Goal: Information Seeking & Learning: Learn about a topic

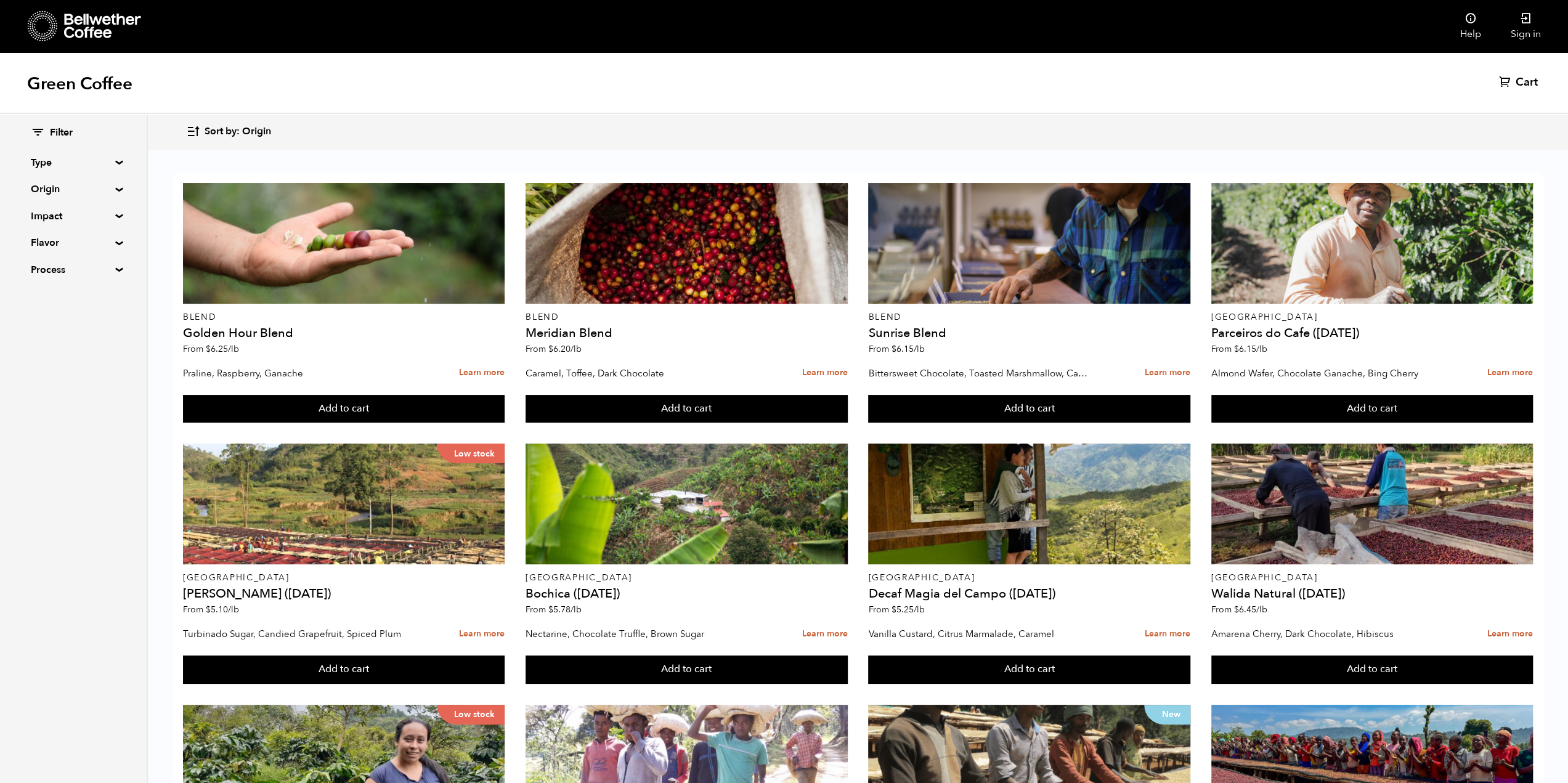
click at [77, 189] on summary "Origin" at bounding box center [73, 189] width 85 height 15
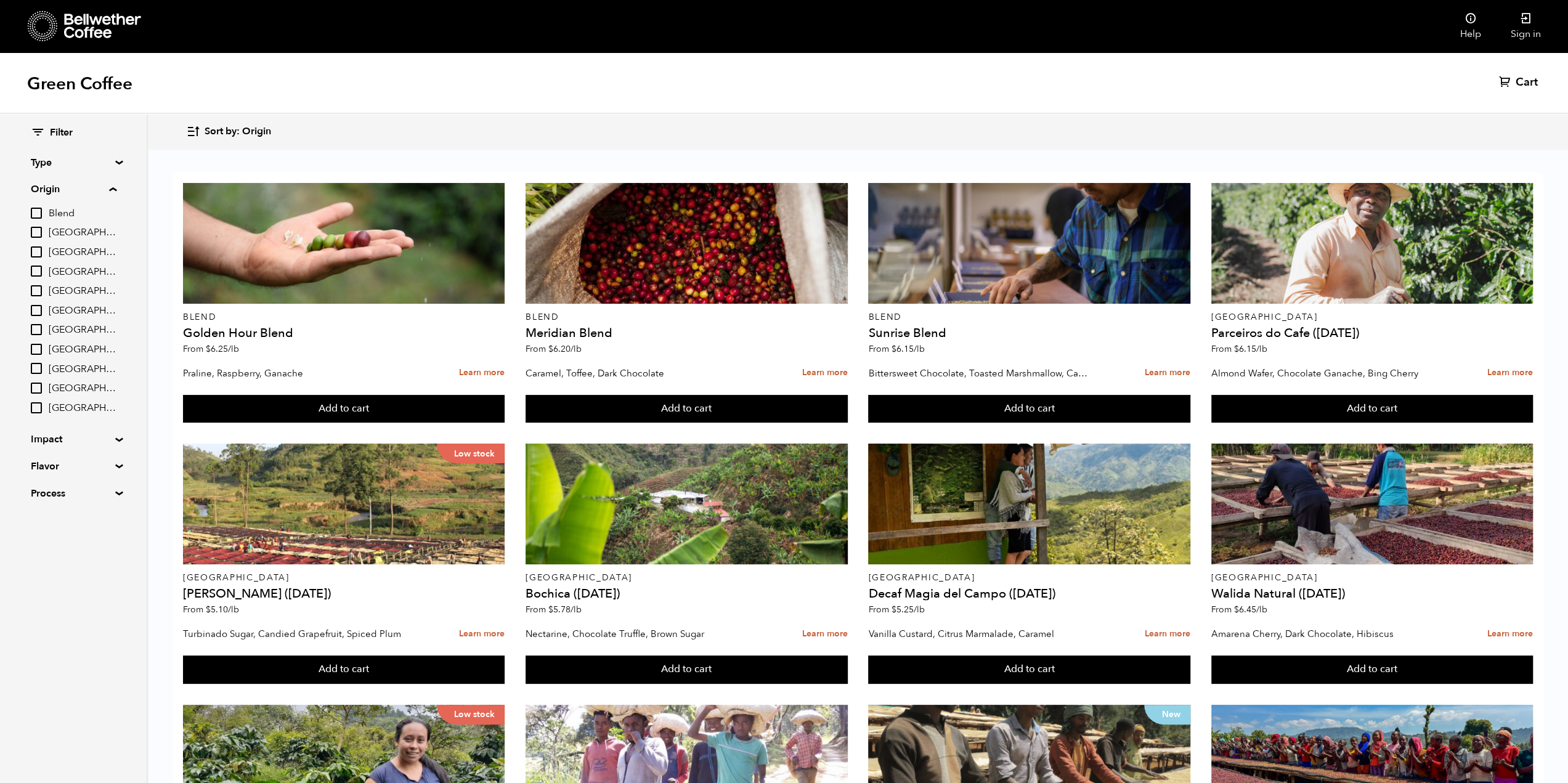
click at [34, 350] on input "[GEOGRAPHIC_DATA]" at bounding box center [36, 349] width 11 height 11
checkbox input "true"
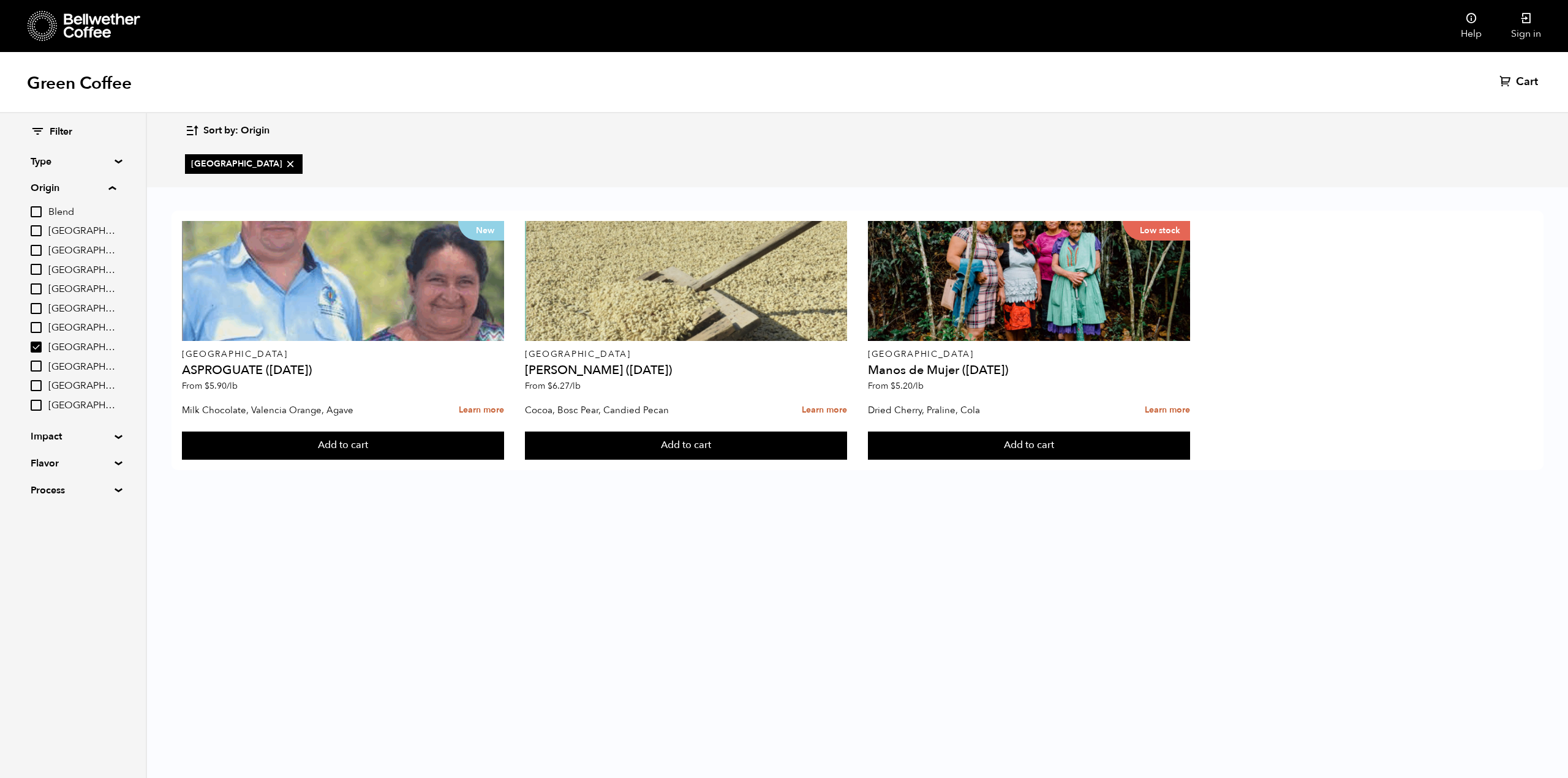
click at [266, 539] on body "Bellwether Store Store" at bounding box center [784, 389] width 1568 height 778
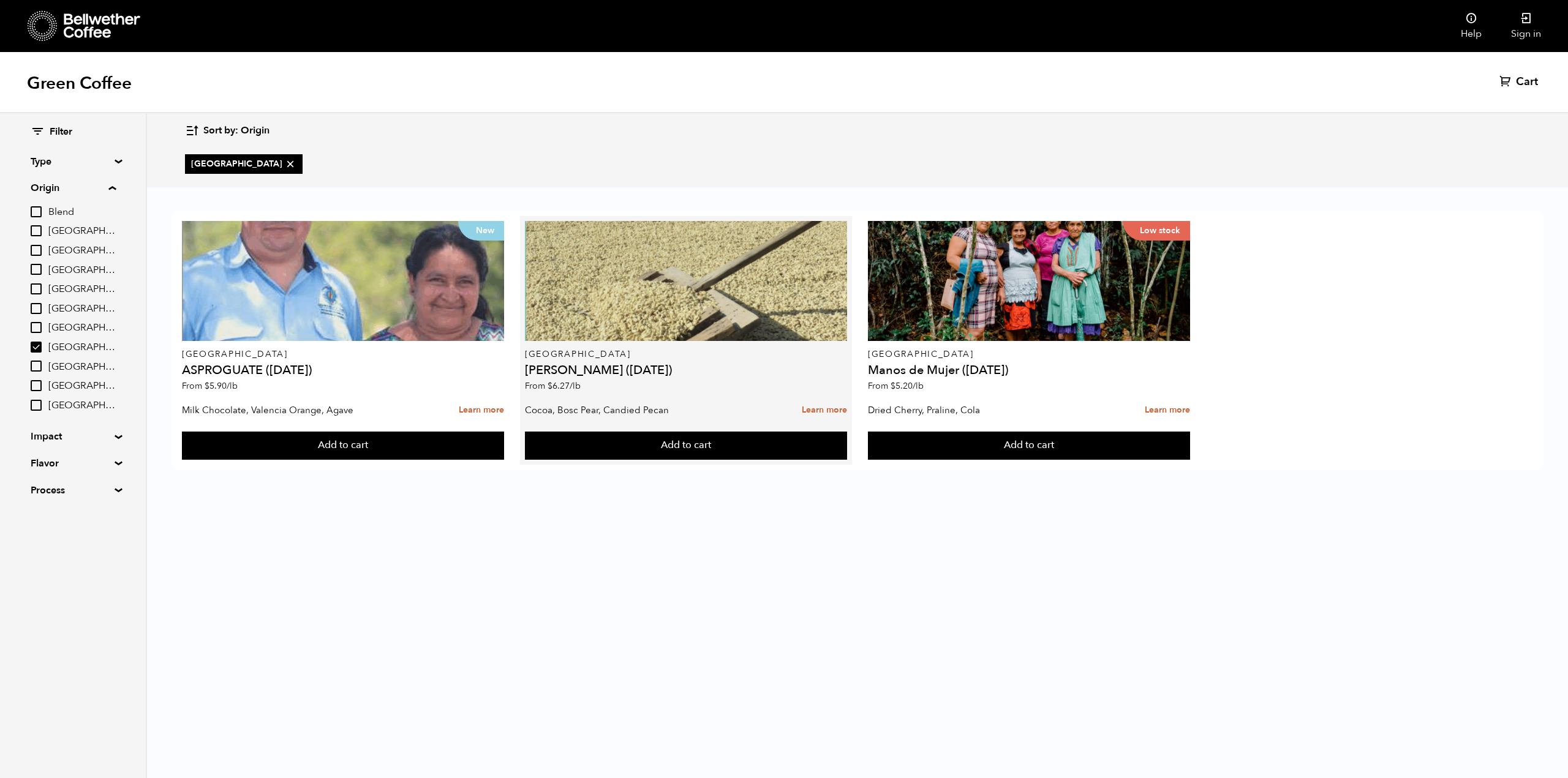
click at [749, 407] on div "Cocoa, Bosc Pear, Candied Pecan Learn more" at bounding box center [686, 410] width 322 height 31
click at [813, 413] on link "Learn more" at bounding box center [824, 411] width 45 height 26
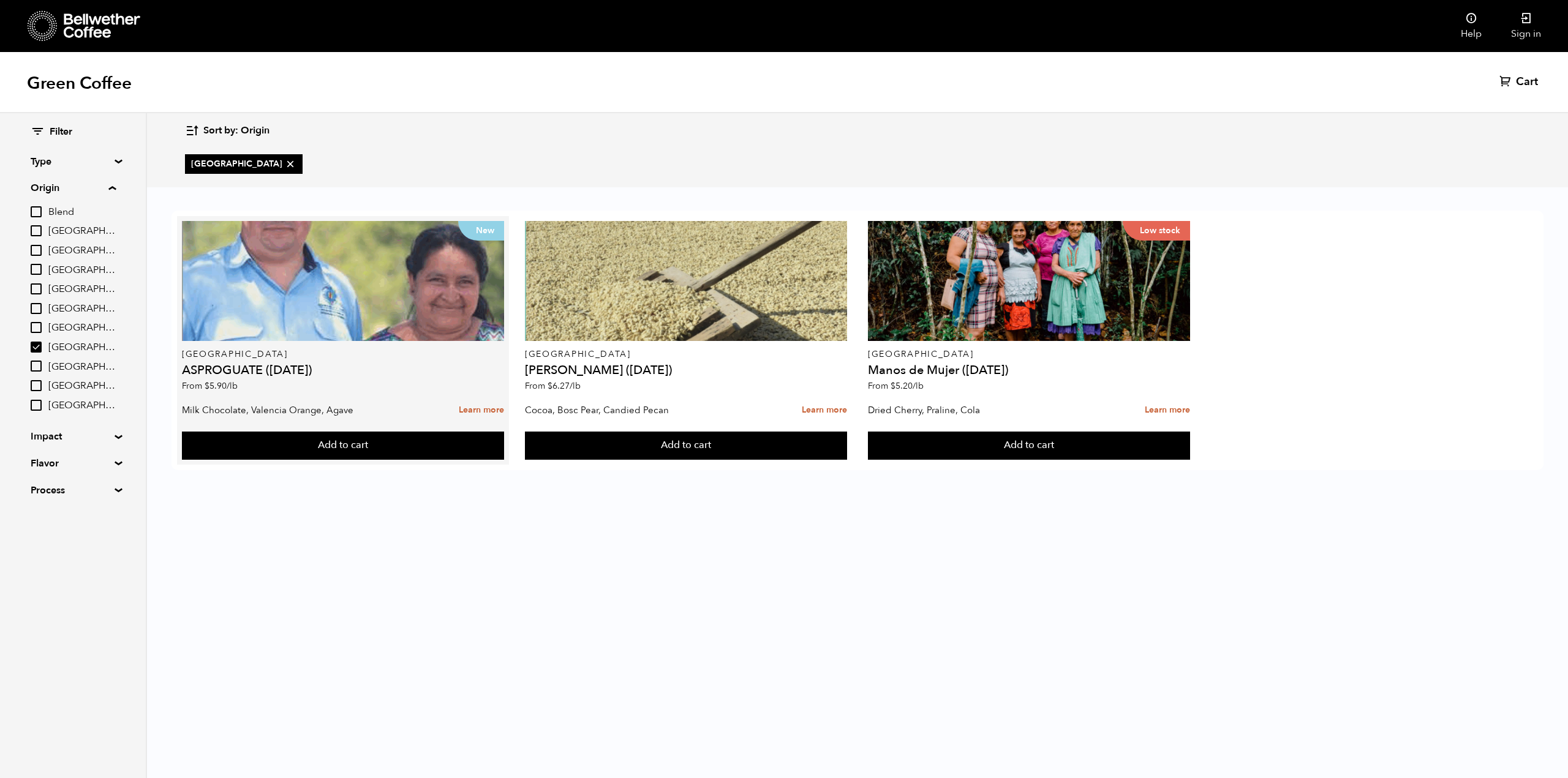
click at [247, 373] on h4 "ASPROGUATE ([DATE])" at bounding box center [342, 370] width 322 height 12
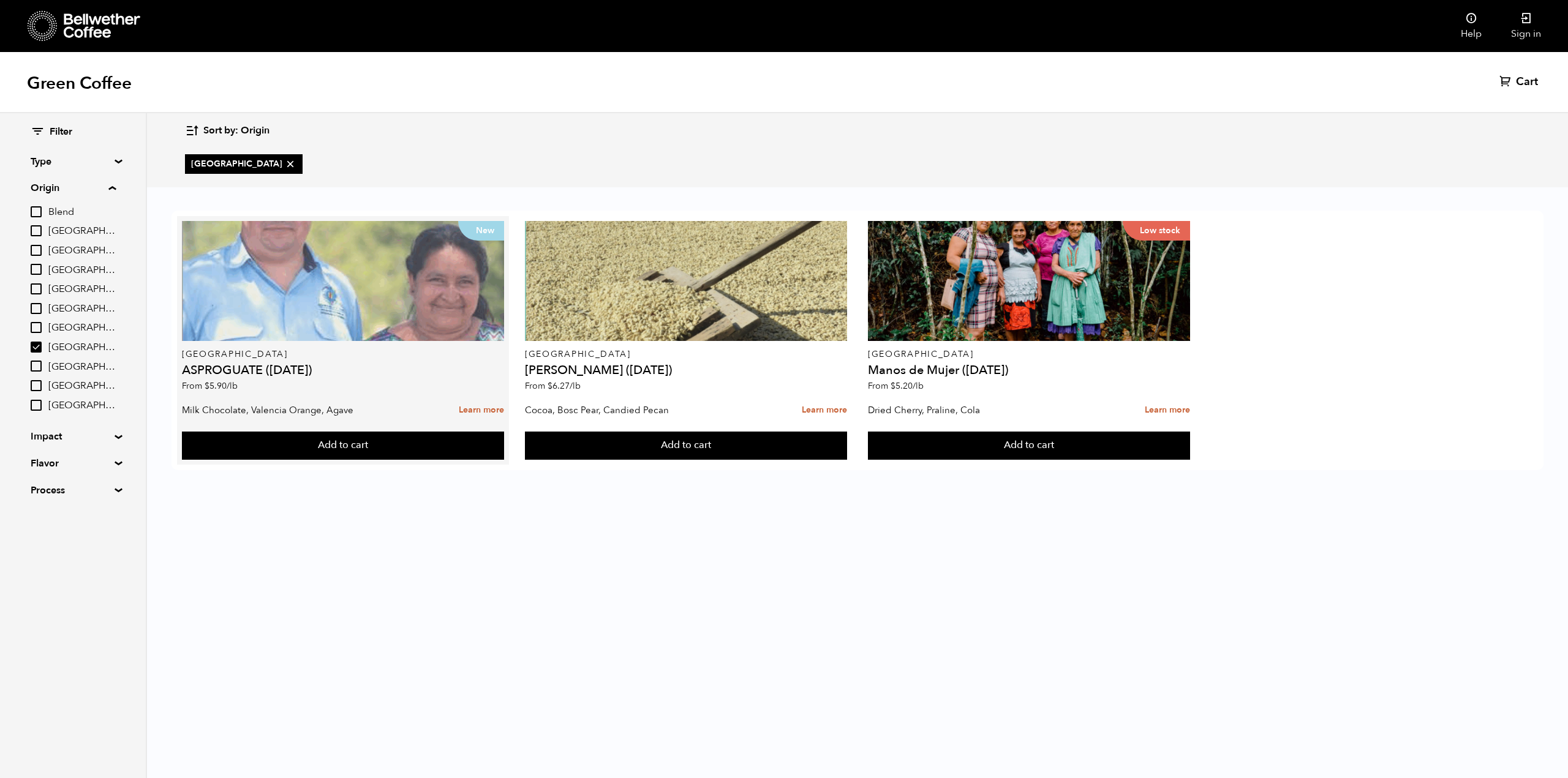
click at [304, 325] on div "New" at bounding box center [342, 281] width 322 height 120
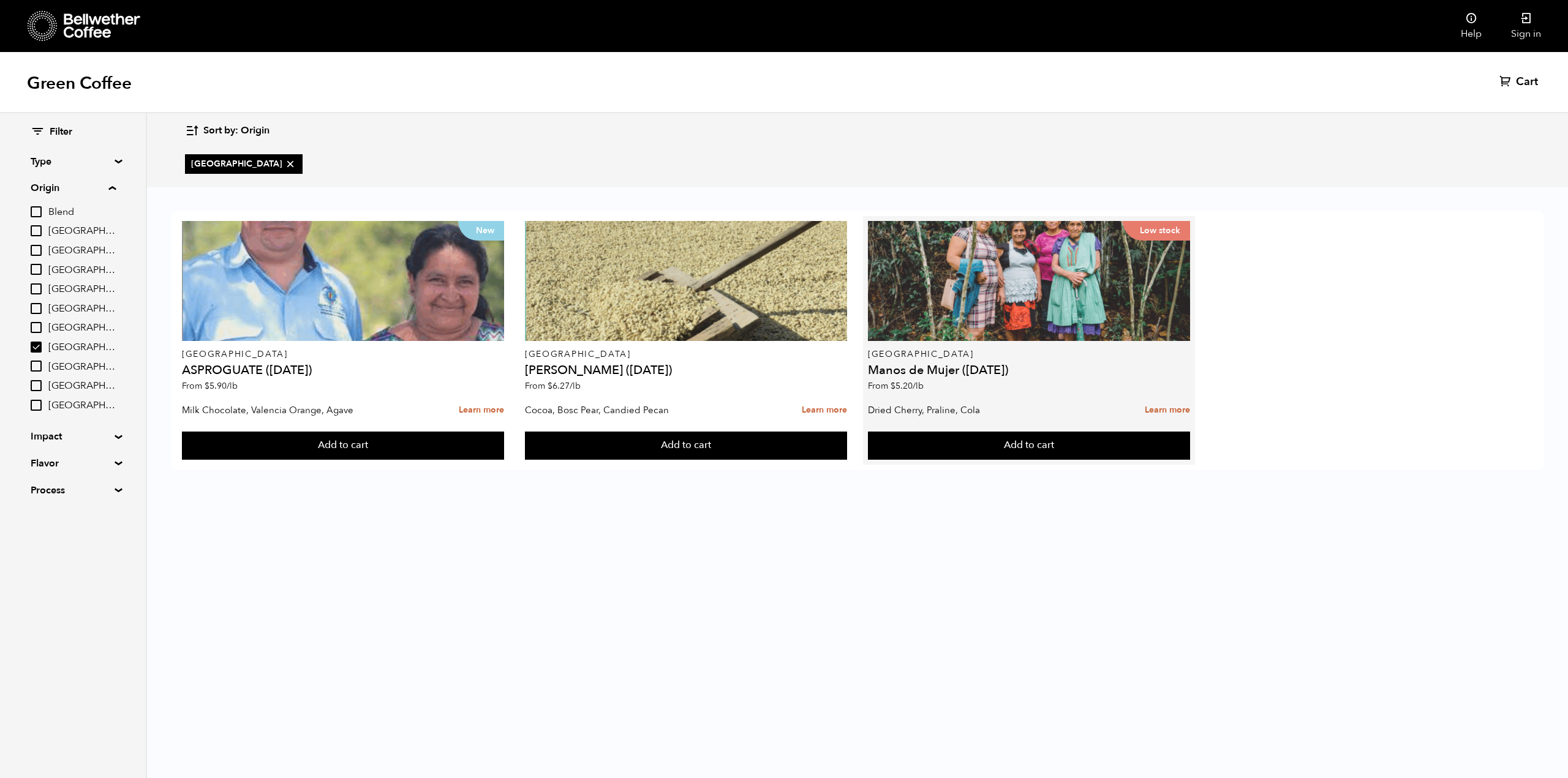
click at [951, 316] on div "Low stock" at bounding box center [1029, 281] width 322 height 120
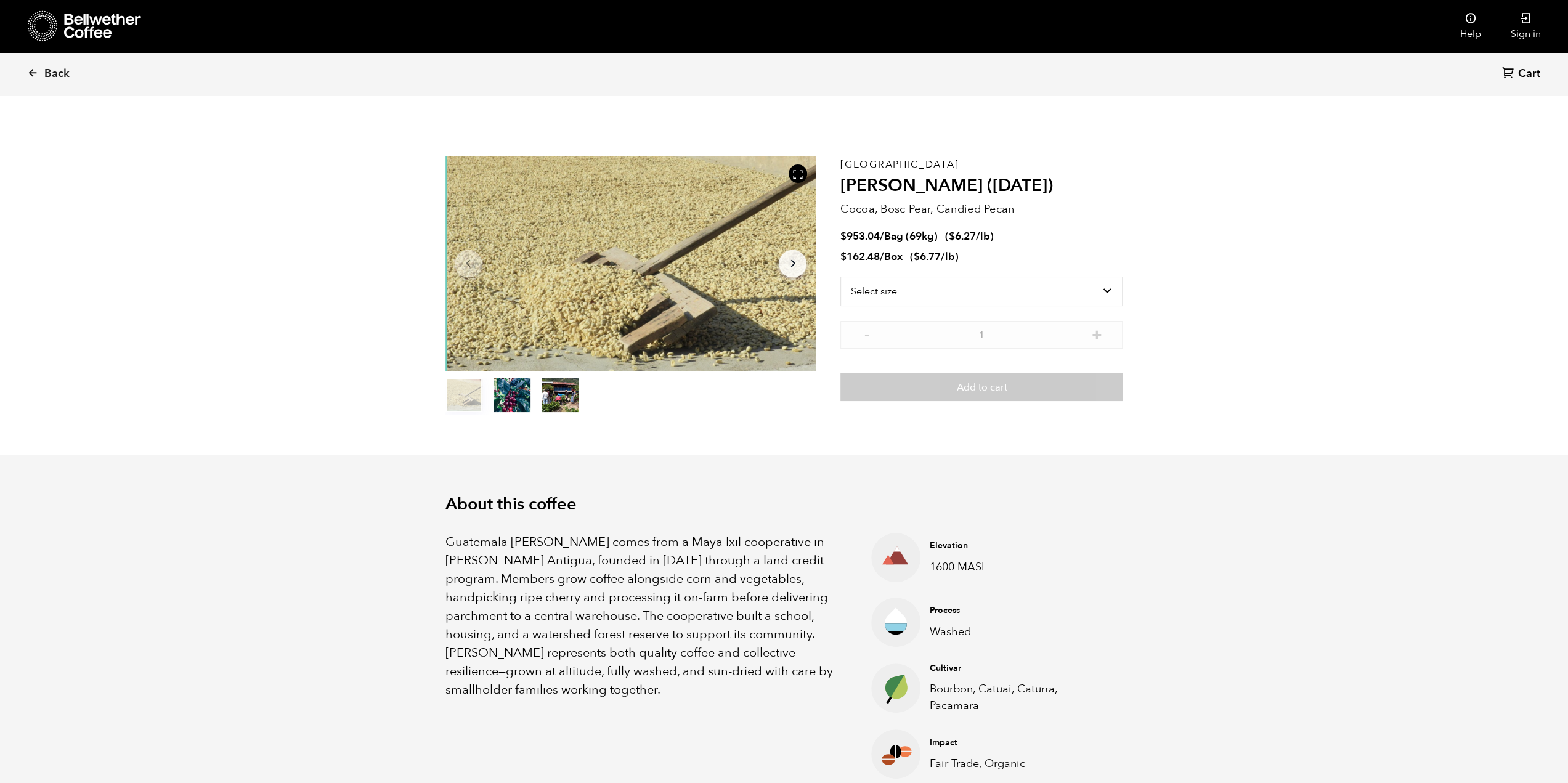
scroll to position [536, 655]
drag, startPoint x: 797, startPoint y: 541, endPoint x: 544, endPoint y: 557, distance: 253.5
click at [544, 557] on p "Guatemala Flor de Maiz comes from a Maya Ixil cooperative in Villa Hortensia An…" at bounding box center [643, 616] width 395 height 166
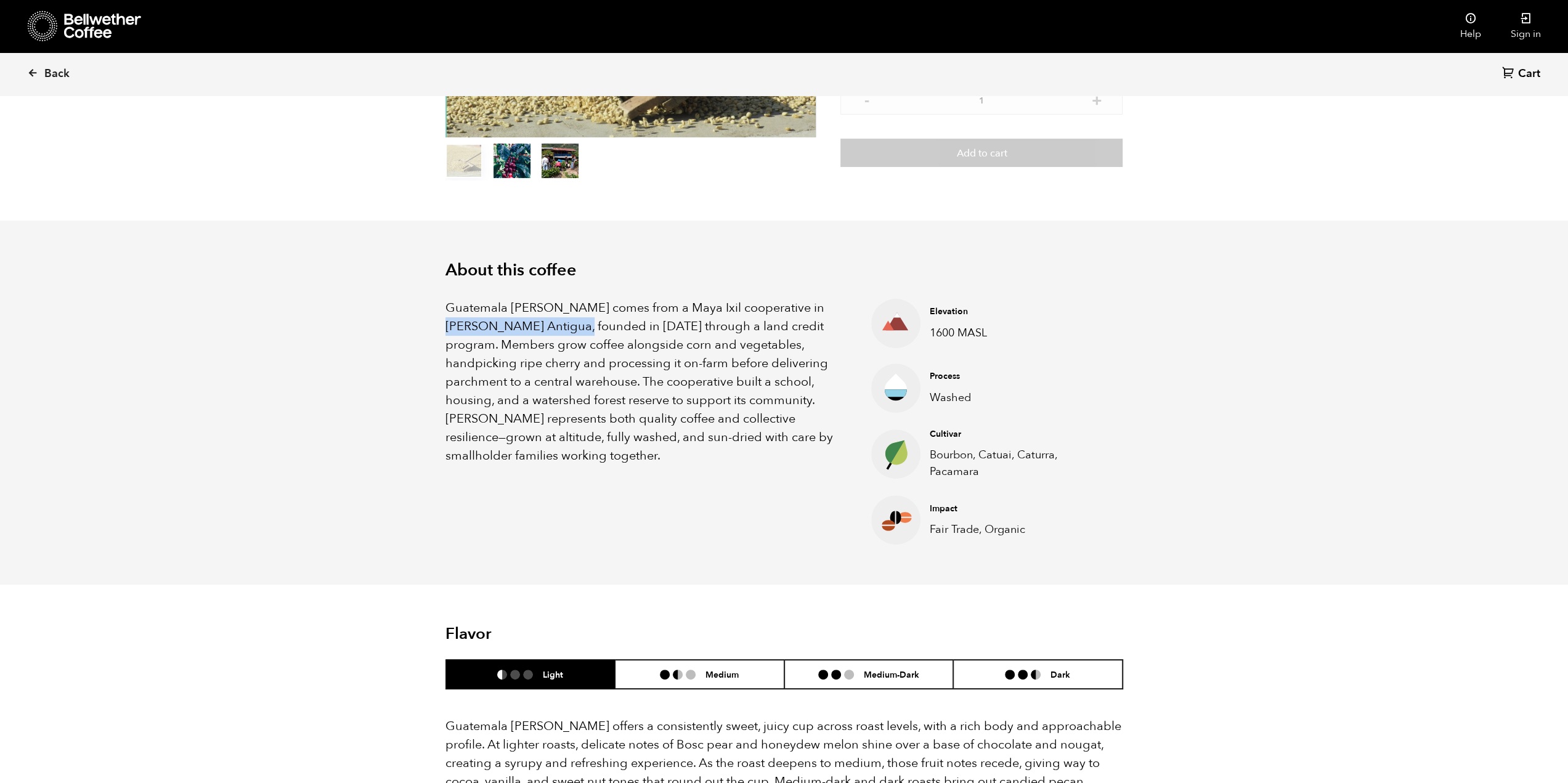
scroll to position [246, 0]
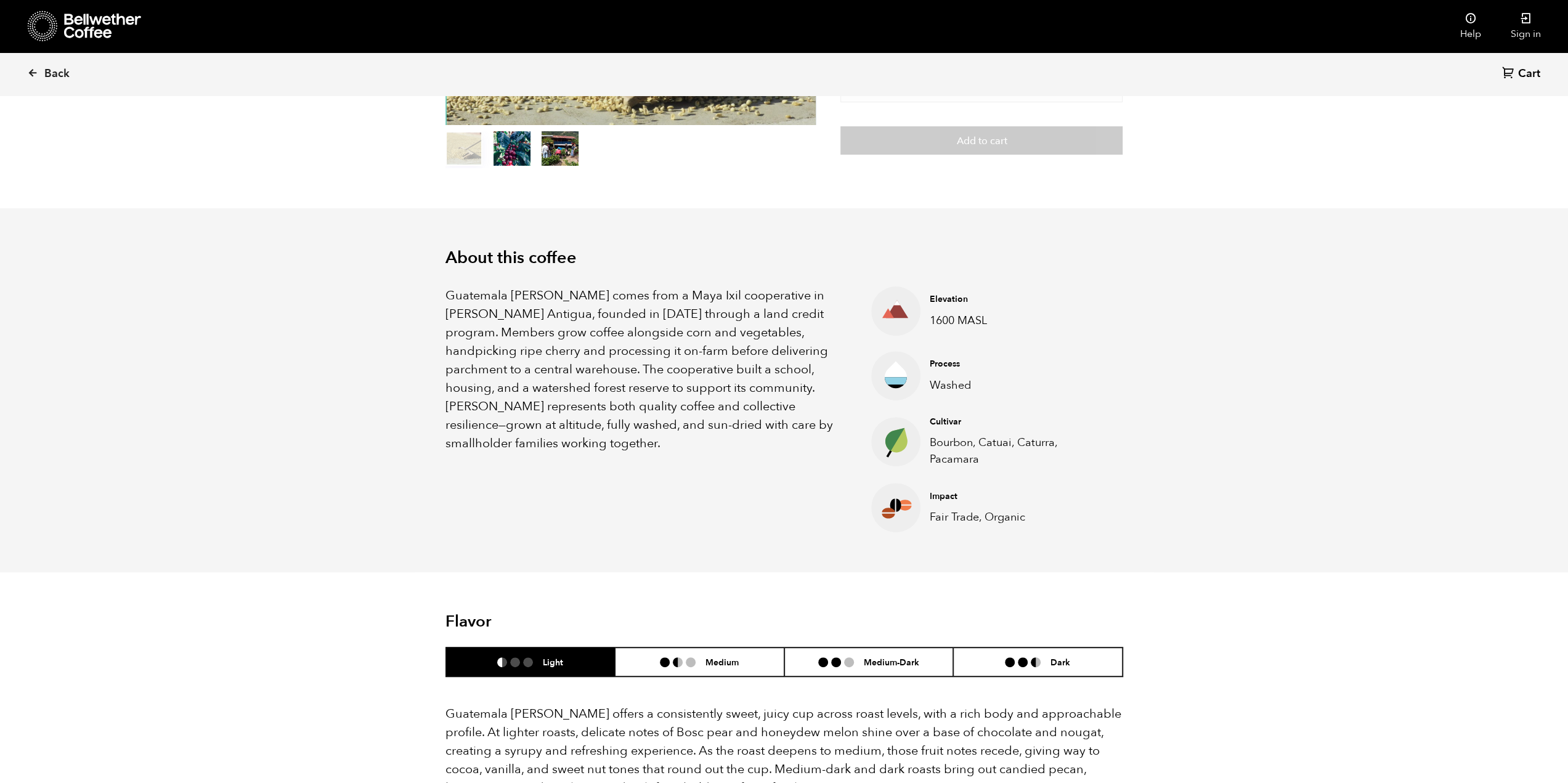
click at [697, 434] on p "Guatemala Flor de Maiz comes from a Maya Ixil cooperative in Villa Hortensia An…" at bounding box center [643, 370] width 395 height 166
click at [799, 292] on p "Guatemala Flor de Maiz comes from a Maya Ixil cooperative in Villa Hortensia An…" at bounding box center [643, 370] width 395 height 166
drag, startPoint x: 663, startPoint y: 293, endPoint x: 543, endPoint y: 310, distance: 121.2
click at [543, 310] on p "Guatemala Flor de Maiz comes from a Maya Ixil cooperative in Villa Hortensia An…" at bounding box center [643, 370] width 395 height 166
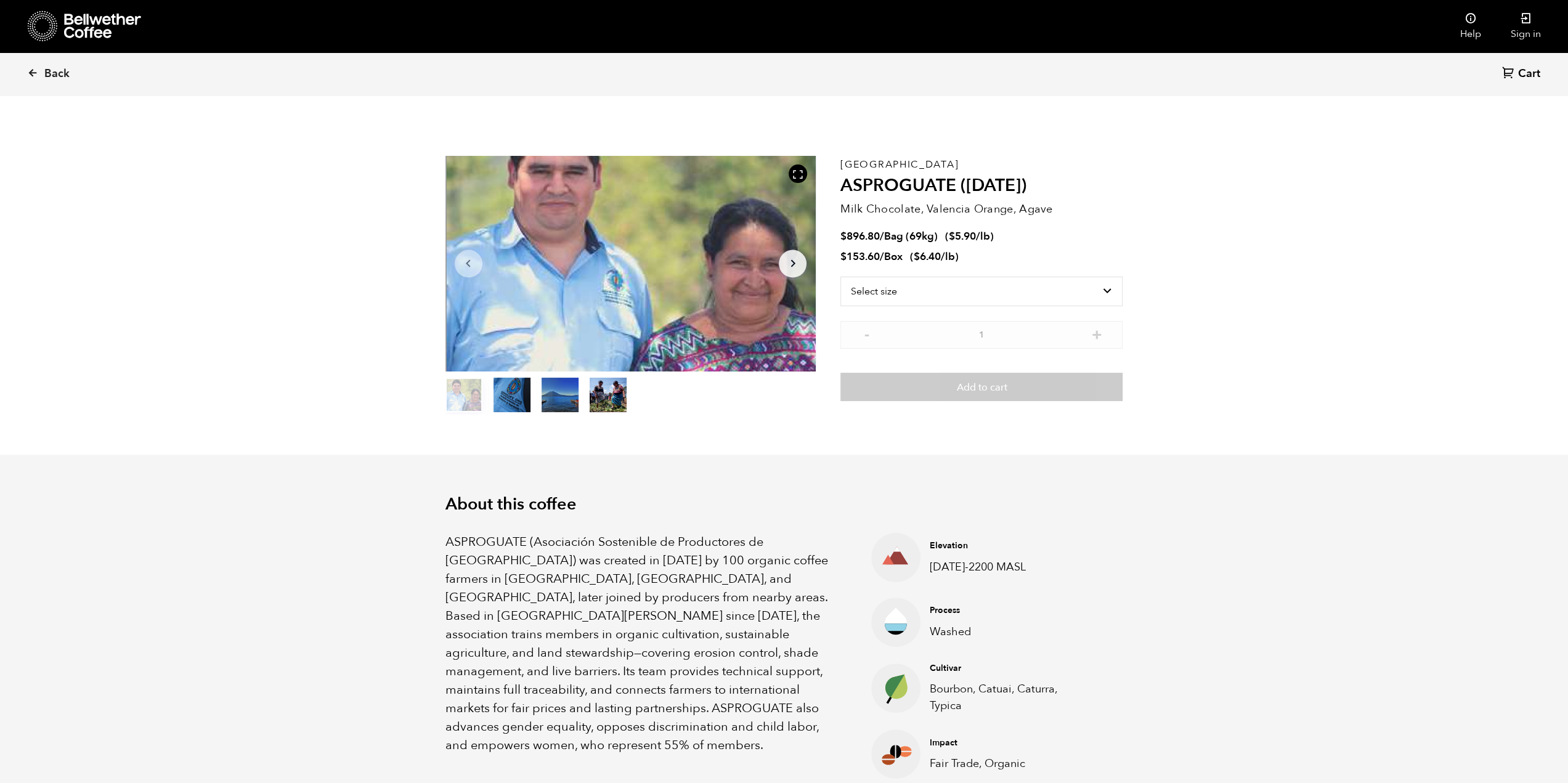
scroll to position [536, 655]
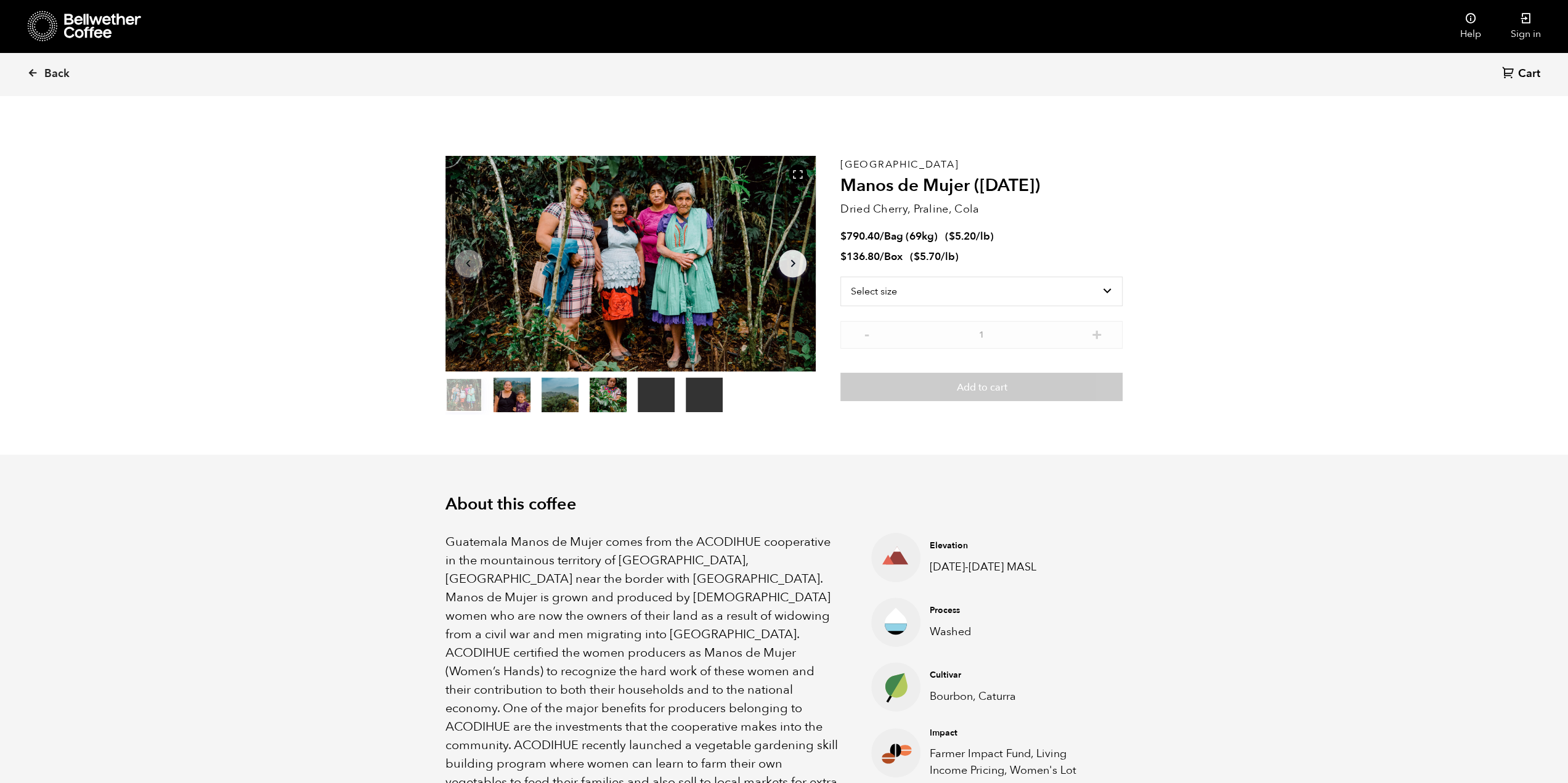
scroll to position [536, 655]
drag, startPoint x: 698, startPoint y: 561, endPoint x: 781, endPoint y: 561, distance: 83.0
click at [781, 561] on span "Guatemala Manos de Mujer comes from the ACODIHUE cooperative in the mountainous…" at bounding box center [641, 671] width 393 height 275
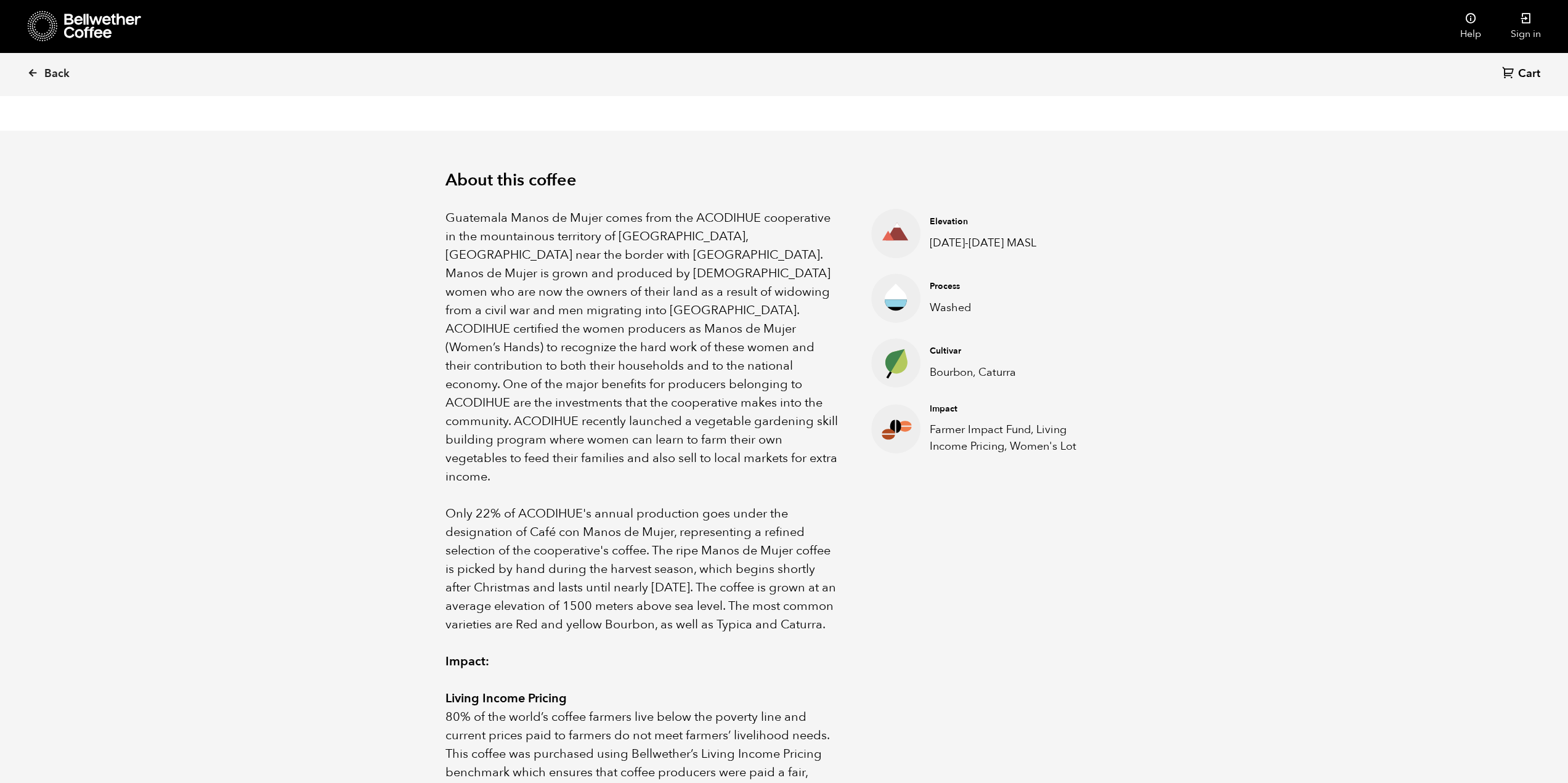
scroll to position [0, 0]
